Goal: Entertainment & Leisure: Consume media (video, audio)

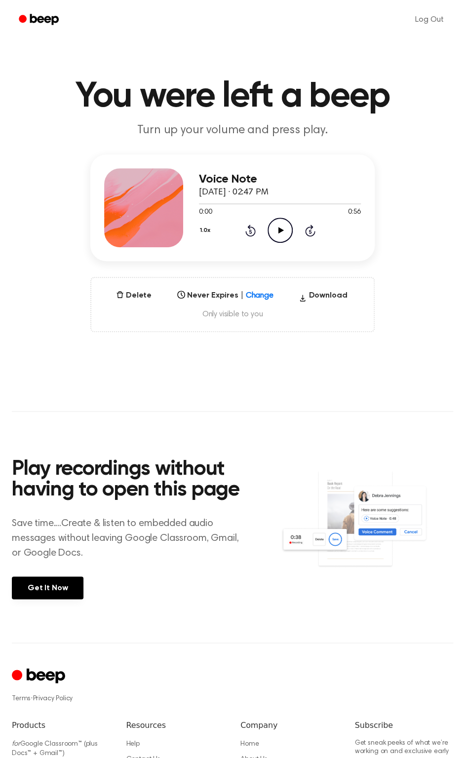
click at [282, 230] on icon at bounding box center [280, 230] width 5 height 6
click at [278, 228] on icon at bounding box center [280, 230] width 4 height 6
click at [271, 231] on icon "Play Audio" at bounding box center [279, 230] width 25 height 25
click at [283, 228] on icon "Play Audio" at bounding box center [279, 230] width 25 height 25
